Goal: Task Accomplishment & Management: Use online tool/utility

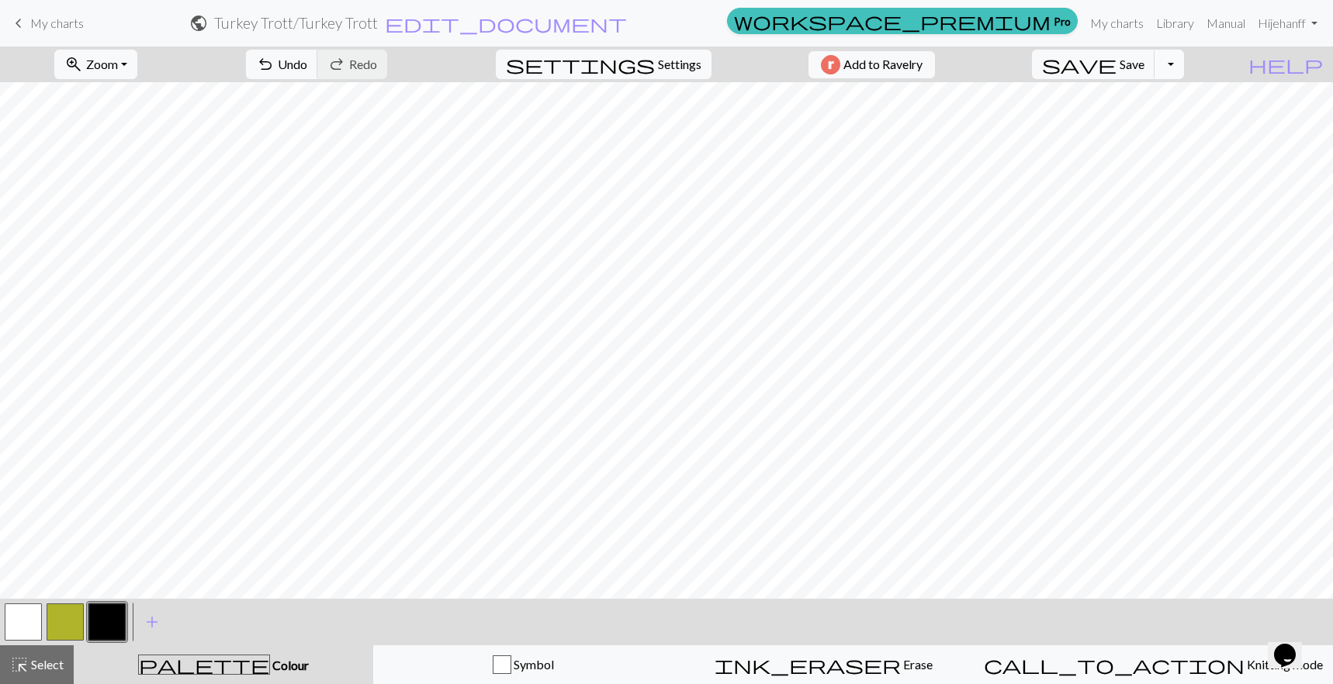
click at [1184, 68] on button "Toggle Dropdown" at bounding box center [1168, 64] width 29 height 29
click at [42, 25] on span "My charts" at bounding box center [57, 23] width 54 height 15
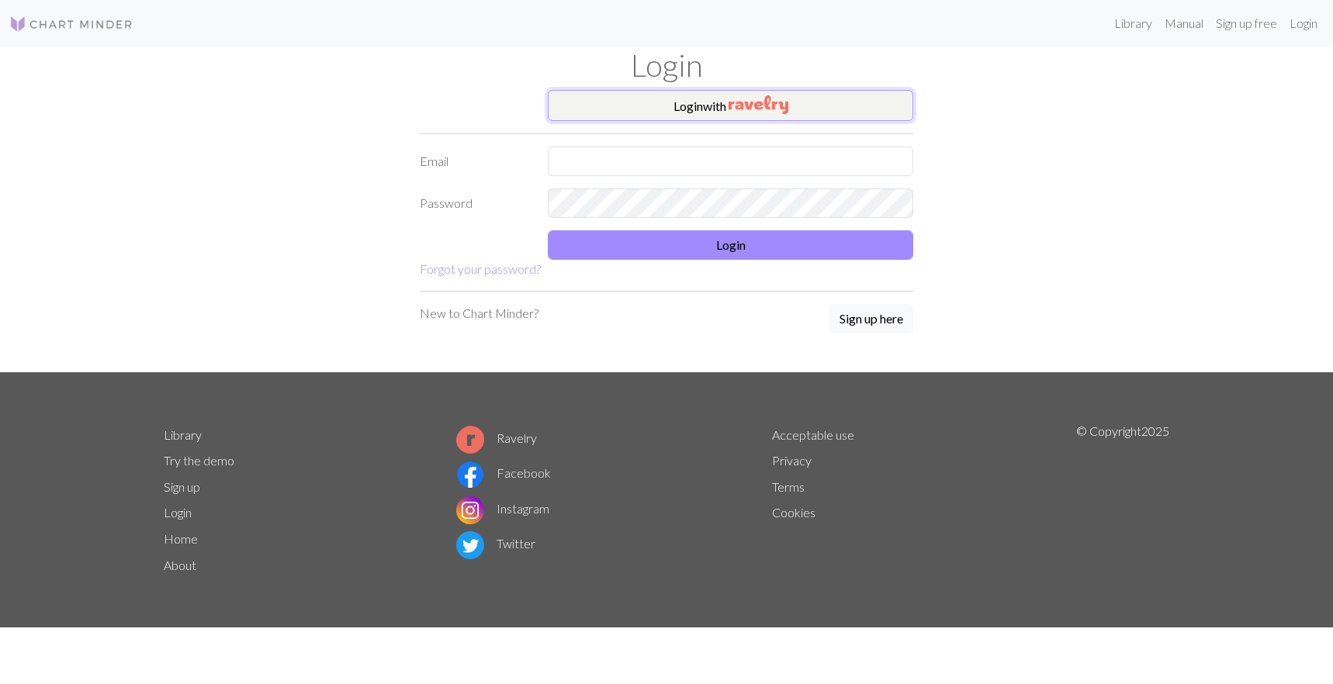
click at [730, 103] on img "button" at bounding box center [758, 104] width 60 height 19
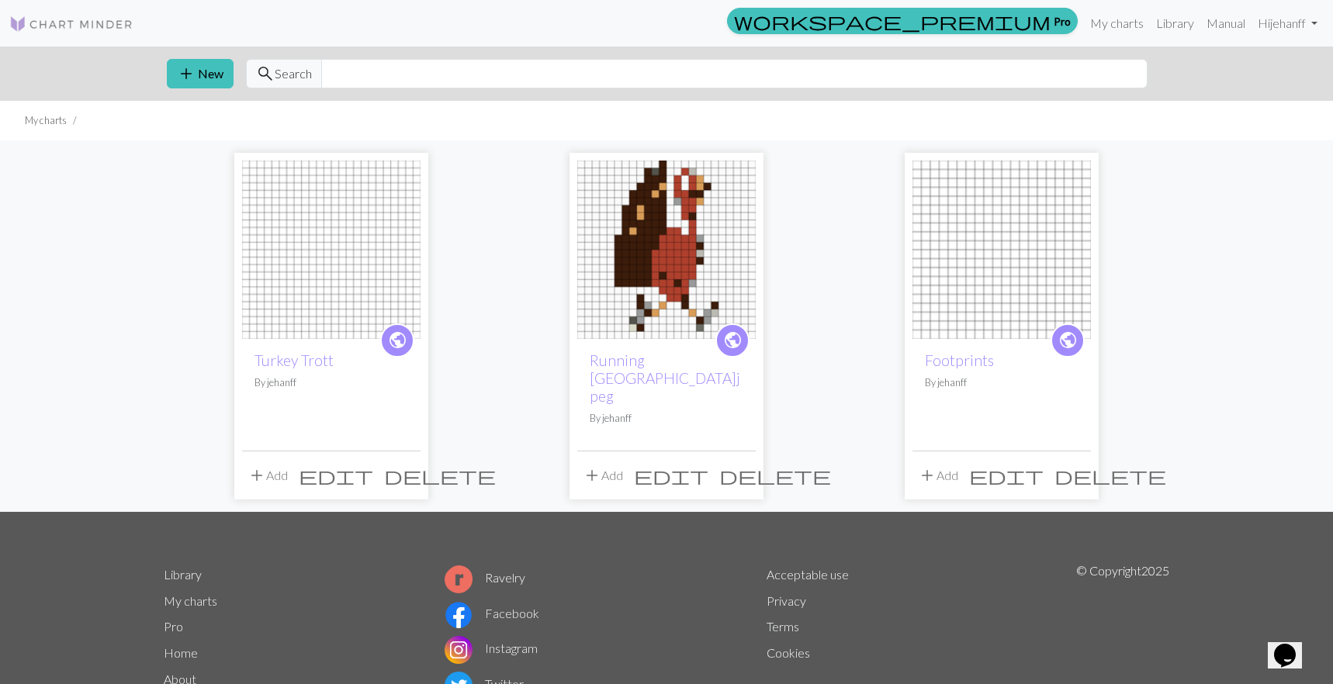
click at [406, 465] on span "delete" at bounding box center [440, 476] width 112 height 22
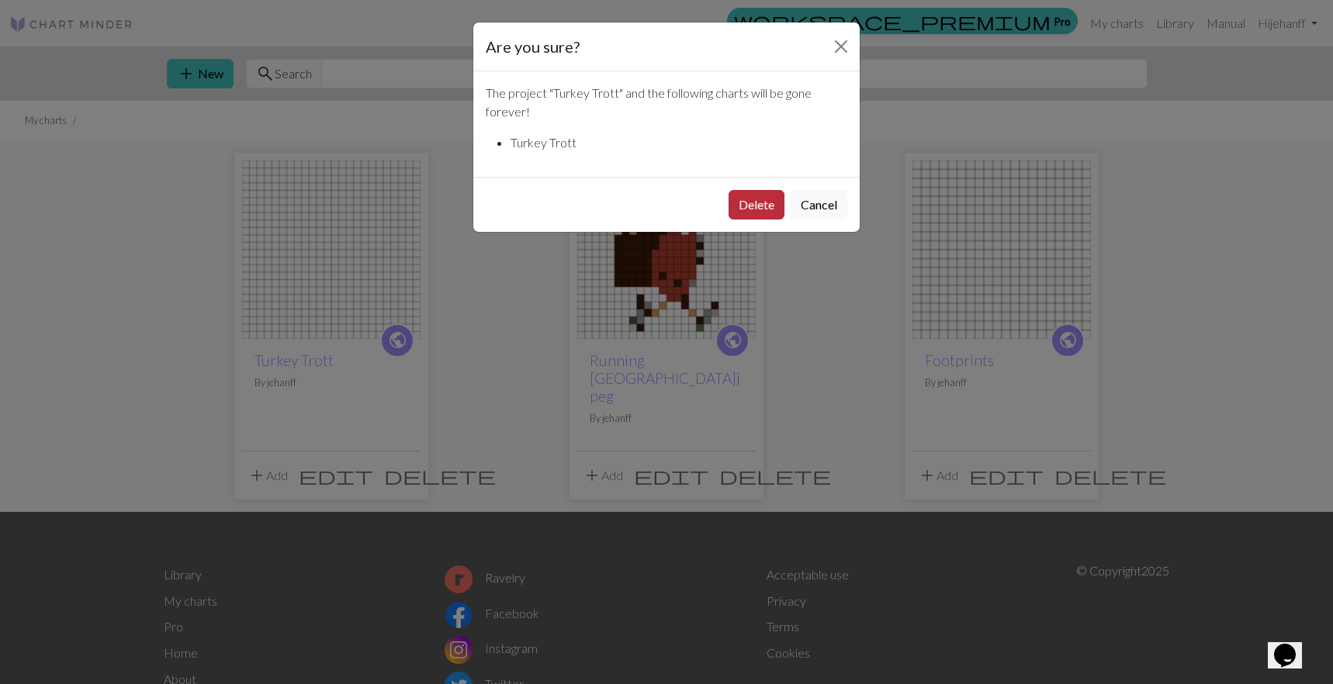
click at [758, 208] on button "Delete" at bounding box center [756, 204] width 56 height 29
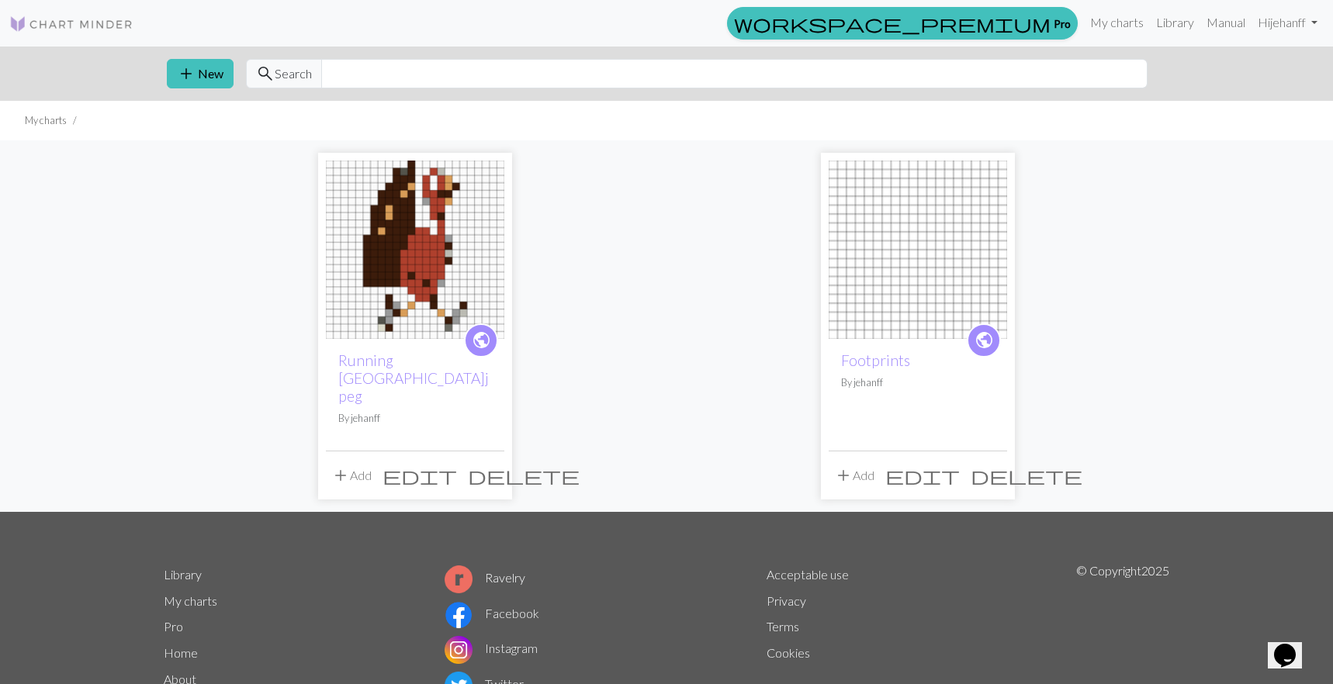
click at [991, 465] on span "delete" at bounding box center [1026, 476] width 112 height 22
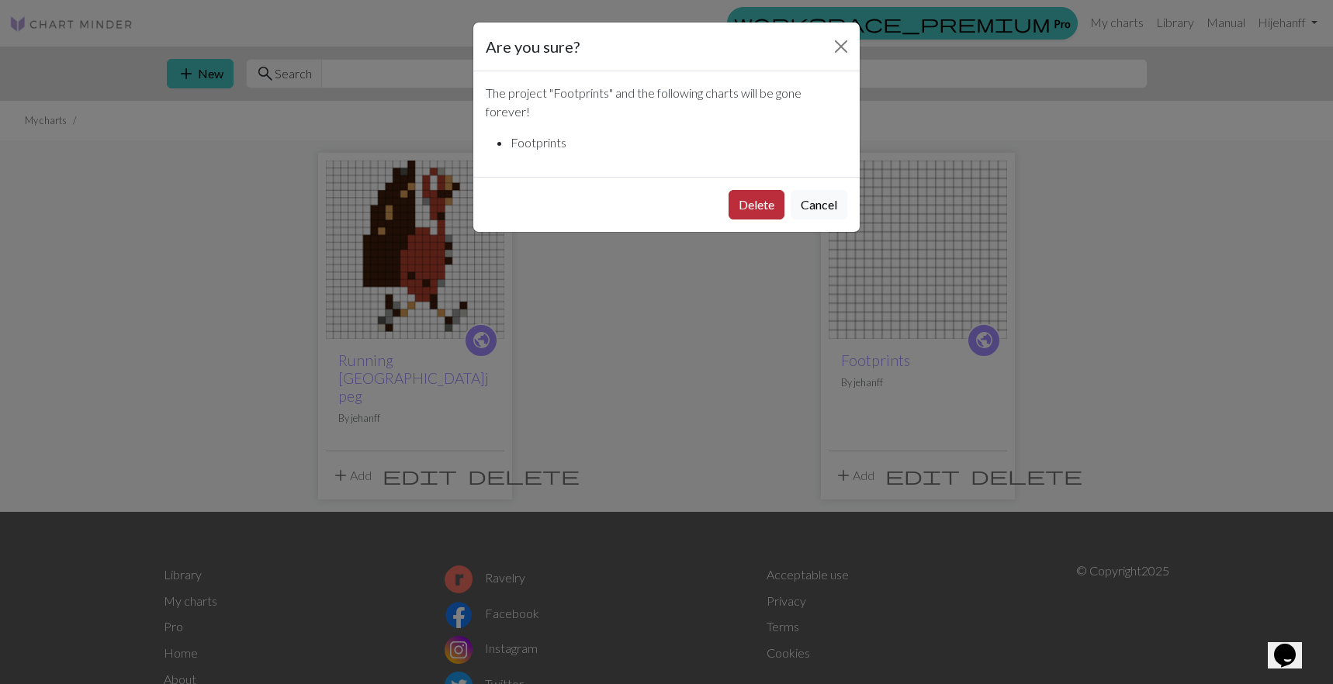
click at [753, 200] on button "Delete" at bounding box center [756, 204] width 56 height 29
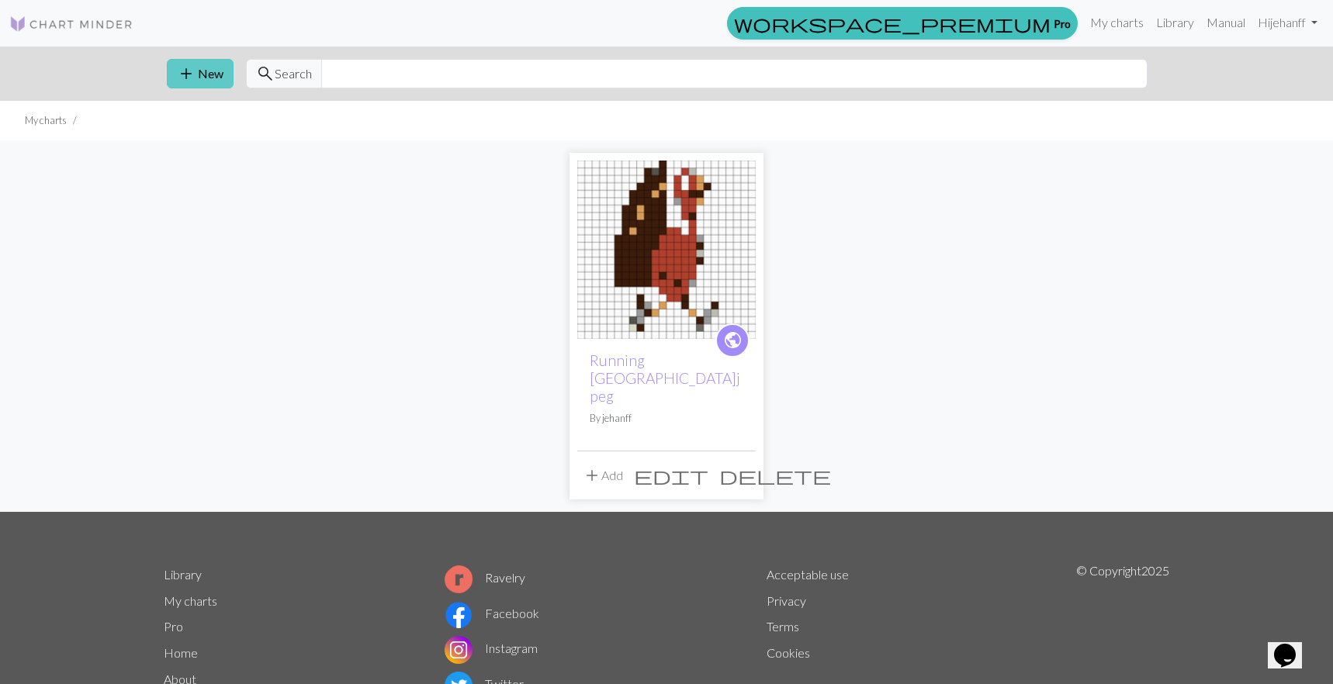
click at [199, 78] on button "add New" at bounding box center [200, 73] width 67 height 29
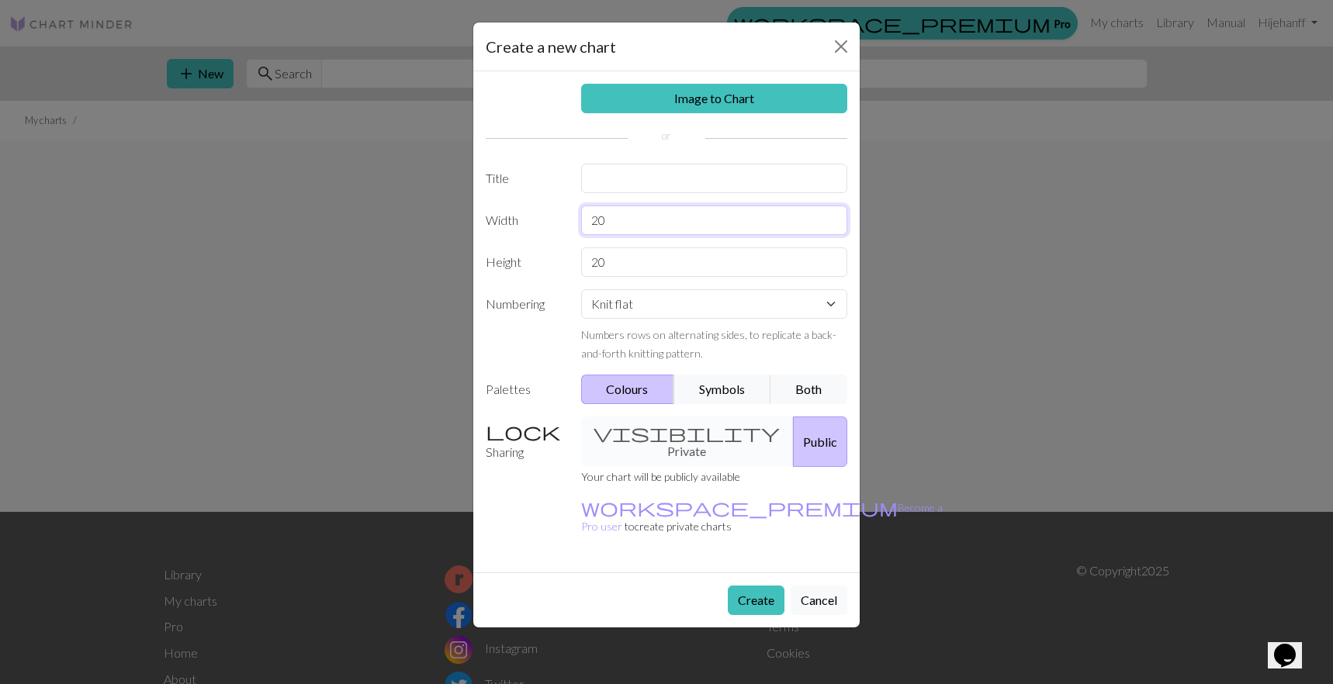
click at [624, 220] on input "20" at bounding box center [714, 220] width 267 height 29
type input "21"
click at [641, 266] on input "20" at bounding box center [714, 261] width 267 height 29
type input "21"
click at [757, 586] on button "Create" at bounding box center [756, 600] width 57 height 29
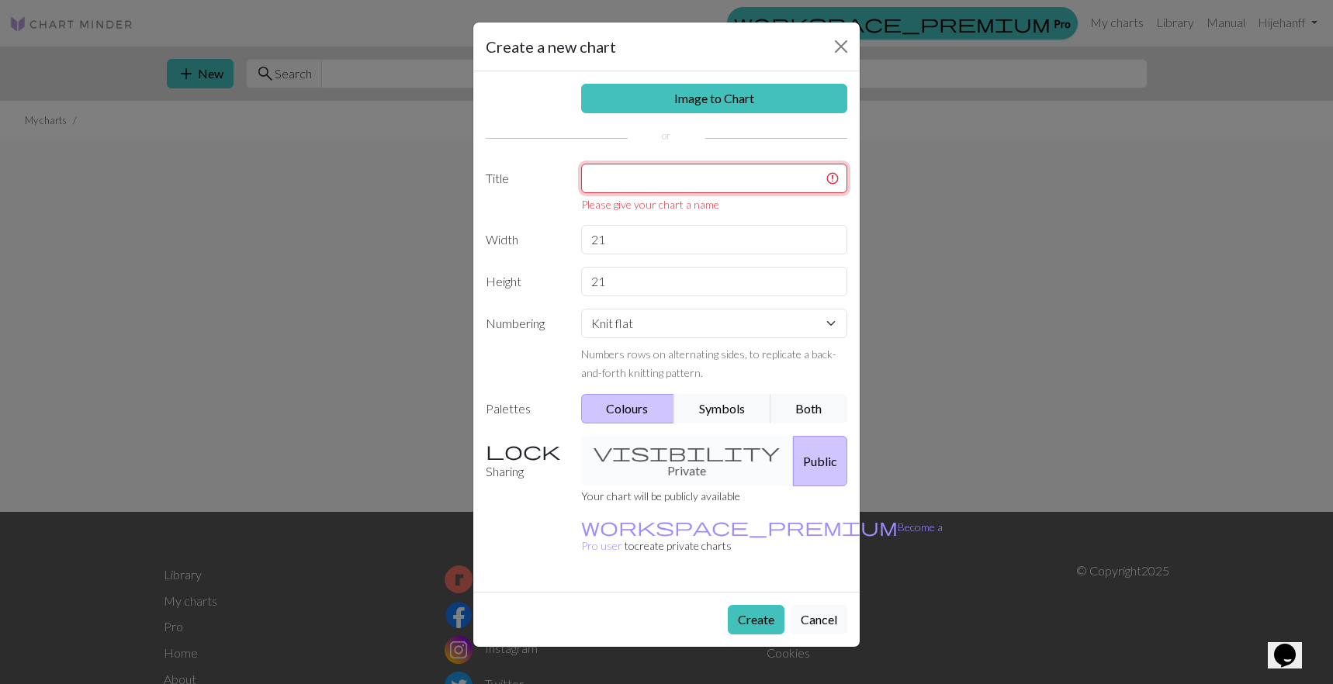
click at [633, 176] on input "text" at bounding box center [714, 178] width 267 height 29
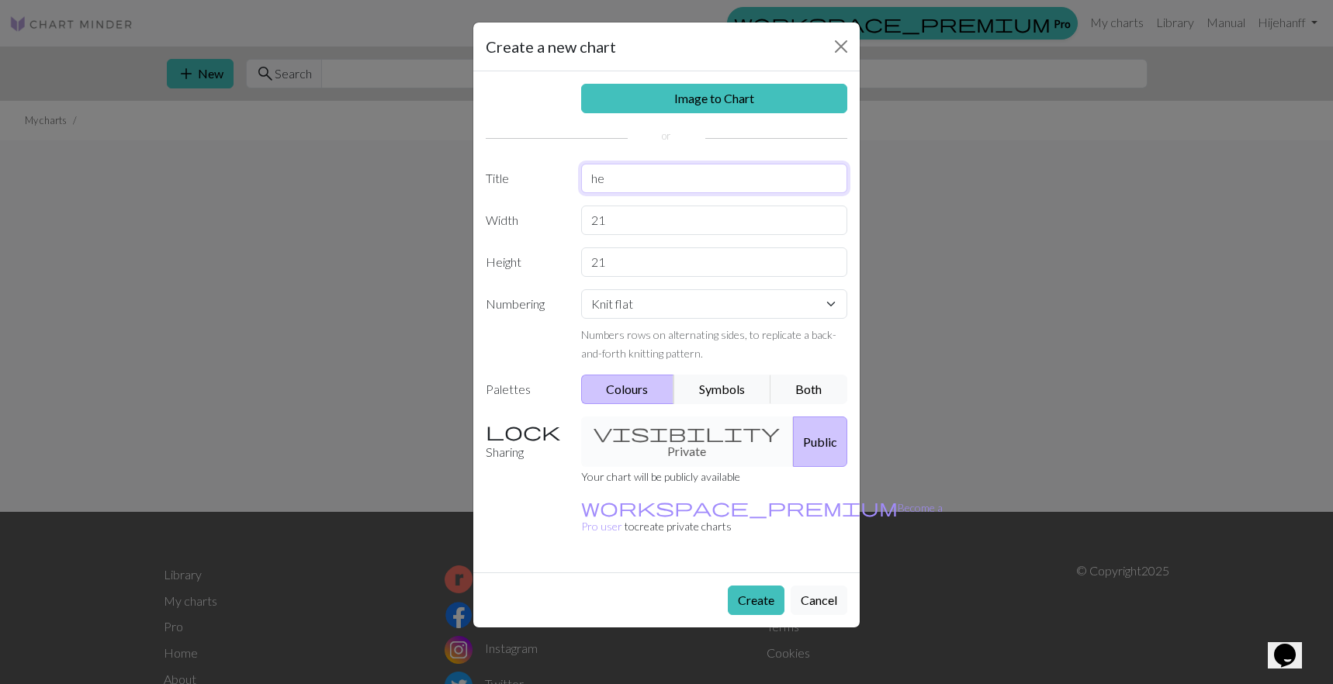
type input "h"
type input "CTS"
click at [751, 586] on button "Create" at bounding box center [756, 600] width 57 height 29
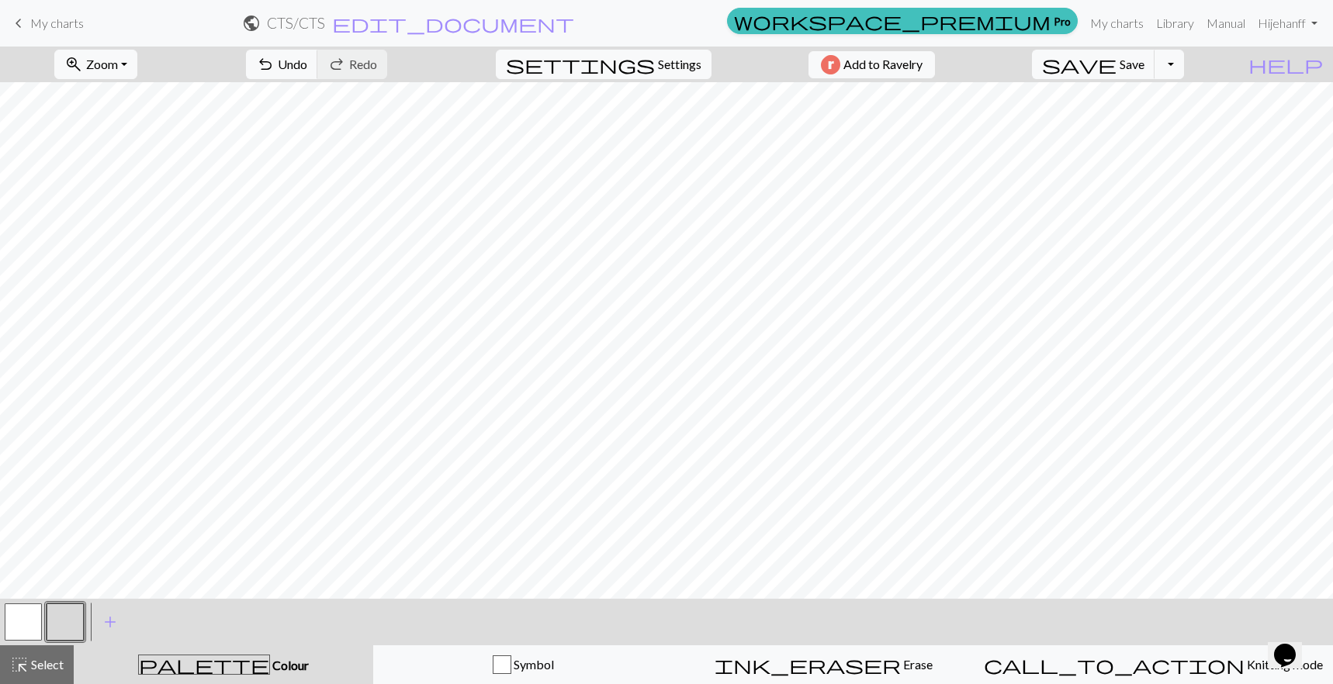
click at [214, 663] on span "palette" at bounding box center [204, 665] width 130 height 22
click at [109, 619] on span "add" at bounding box center [110, 622] width 19 height 22
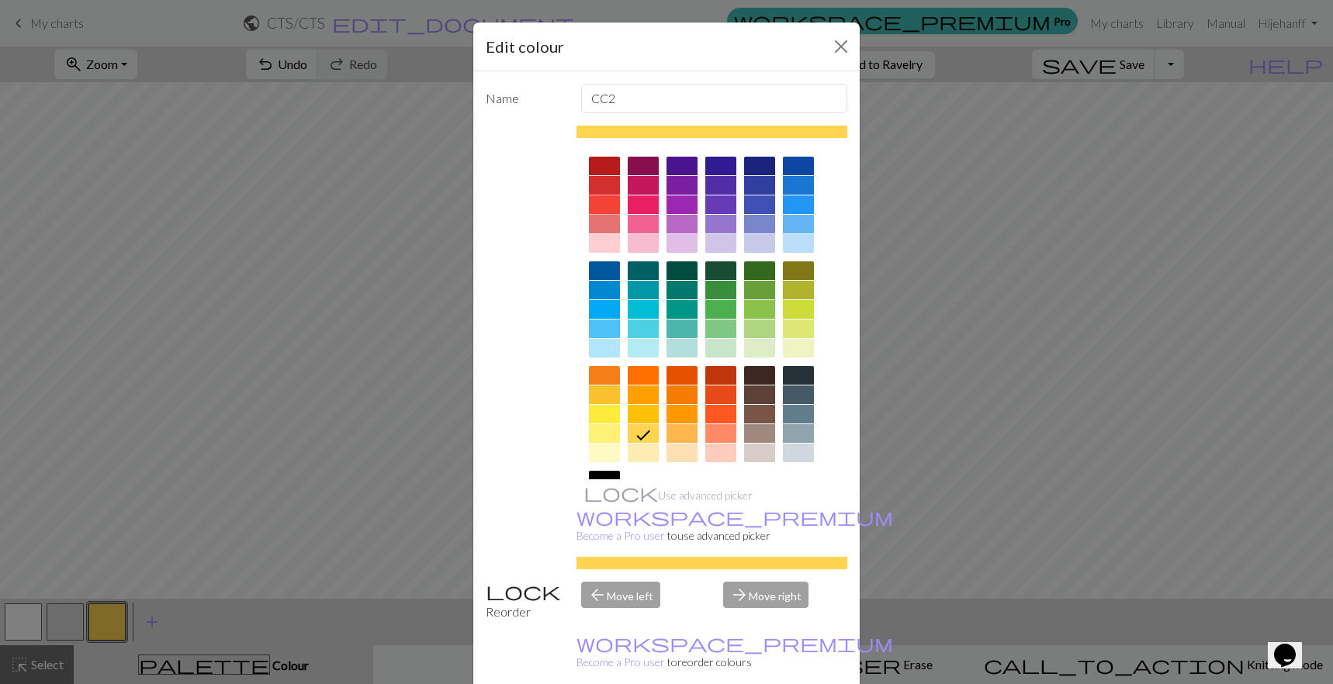
click at [607, 205] on div at bounding box center [604, 204] width 31 height 19
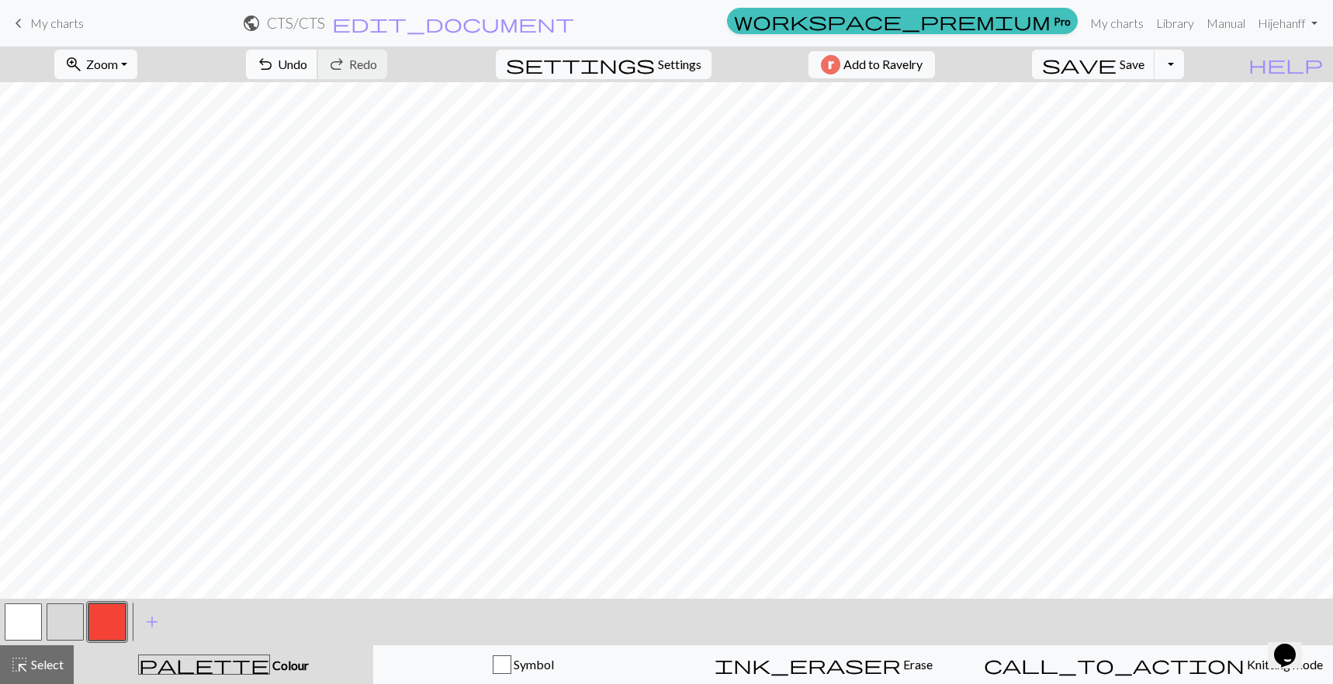
click at [307, 67] on span "Undo" at bounding box center [292, 64] width 29 height 15
click at [16, 627] on button "button" at bounding box center [23, 621] width 37 height 37
click at [103, 623] on button "button" at bounding box center [106, 621] width 37 height 37
